Goal: Task Accomplishment & Management: Manage account settings

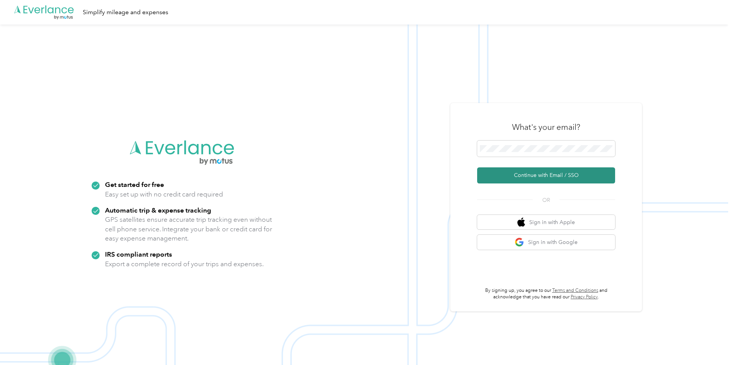
click at [551, 178] on button "Continue with Email / SSO" at bounding box center [546, 175] width 138 height 16
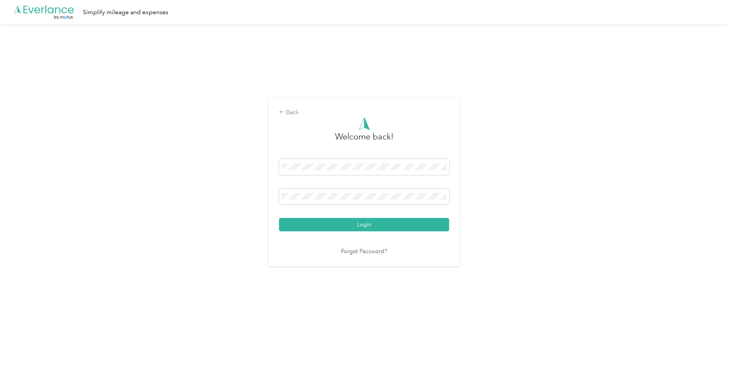
drag, startPoint x: 403, startPoint y: 223, endPoint x: 410, endPoint y: 224, distance: 7.0
click at [404, 223] on button "Login" at bounding box center [364, 224] width 170 height 13
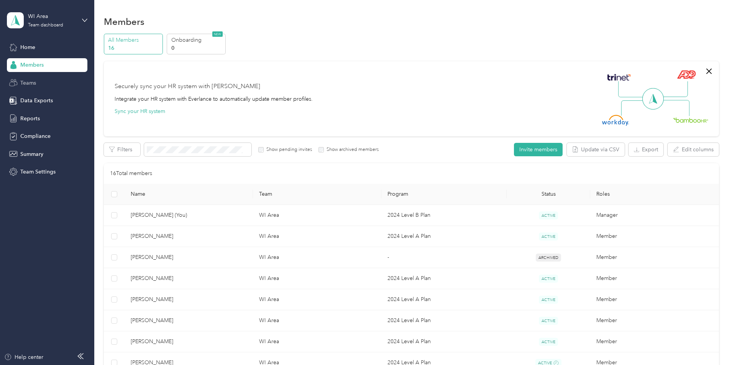
click at [41, 83] on div "Teams" at bounding box center [47, 83] width 80 height 14
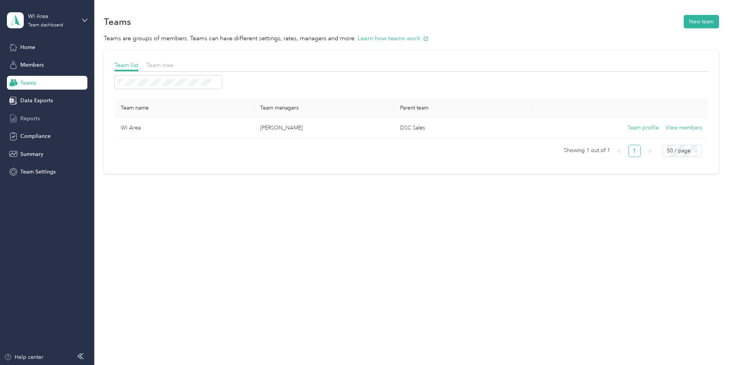
click at [32, 117] on span "Reports" at bounding box center [30, 119] width 20 height 8
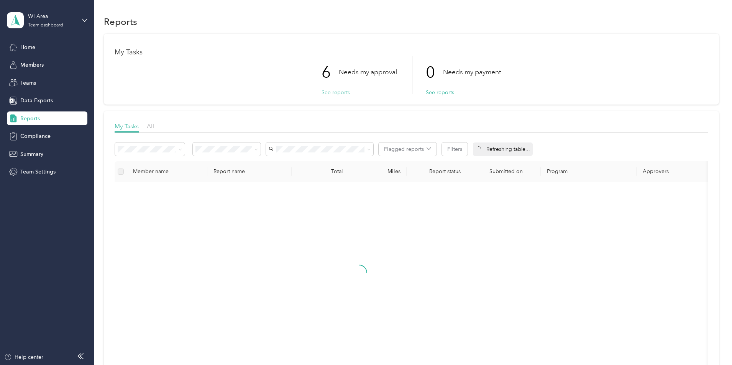
click at [338, 93] on button "See reports" at bounding box center [335, 92] width 28 height 8
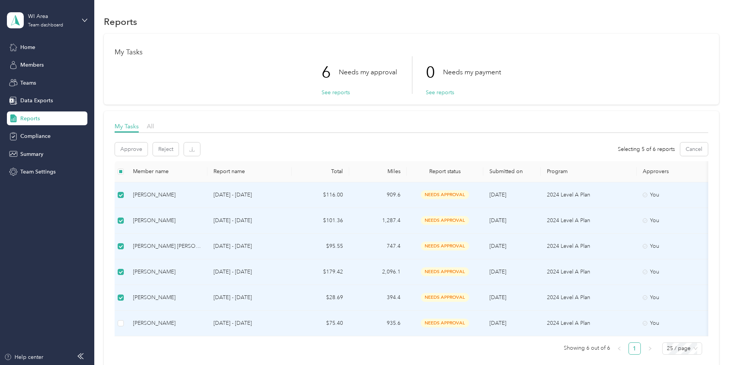
click at [127, 329] on td at bounding box center [121, 324] width 12 height 26
click at [124, 327] on label at bounding box center [121, 323] width 6 height 8
click at [147, 149] on button "Approve" at bounding box center [131, 148] width 33 height 13
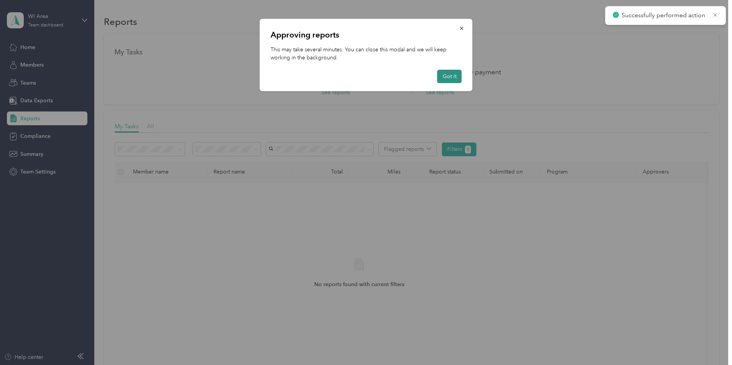
click at [445, 77] on button "Got it" at bounding box center [449, 76] width 25 height 13
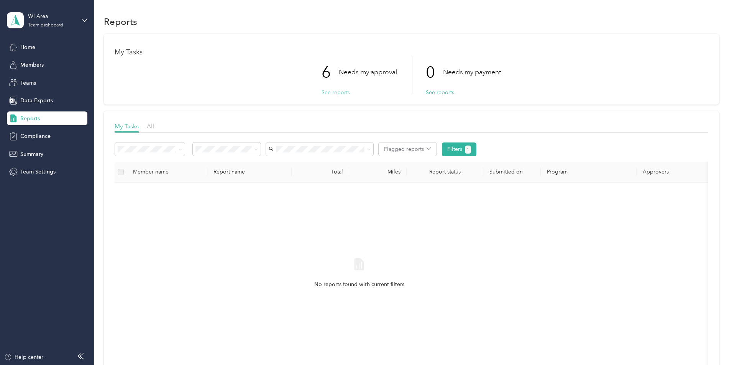
click at [330, 92] on button "See reports" at bounding box center [335, 92] width 28 height 8
click at [328, 95] on button "See reports" at bounding box center [335, 92] width 28 height 8
click at [22, 47] on span "Home" at bounding box center [27, 47] width 15 height 8
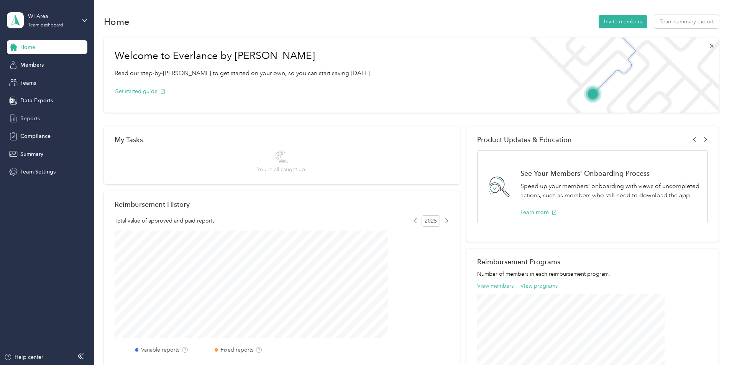
click at [36, 118] on span "Reports" at bounding box center [30, 119] width 20 height 8
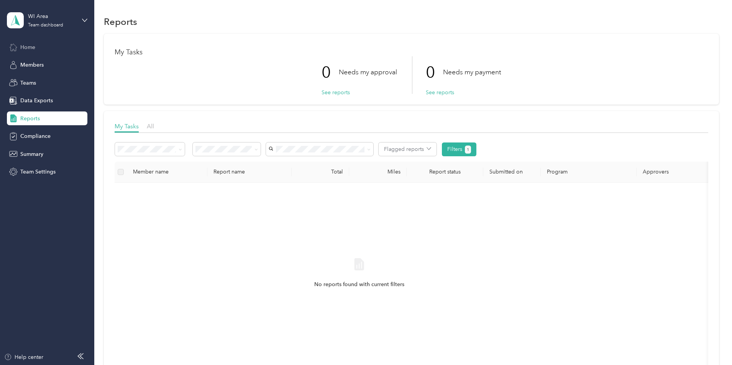
click at [29, 48] on span "Home" at bounding box center [27, 47] width 15 height 8
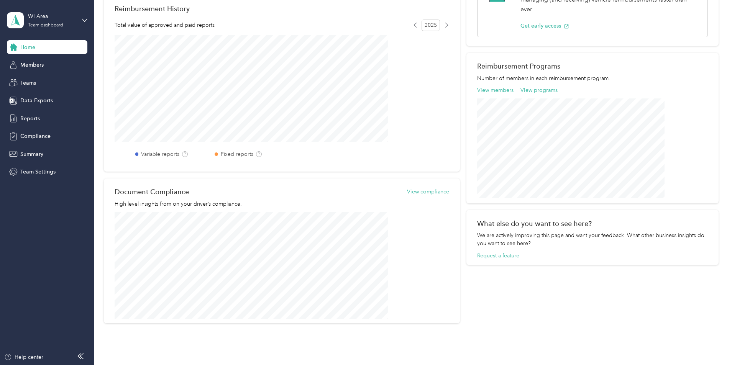
scroll to position [230, 0]
